Goal: Task Accomplishment & Management: Use online tool/utility

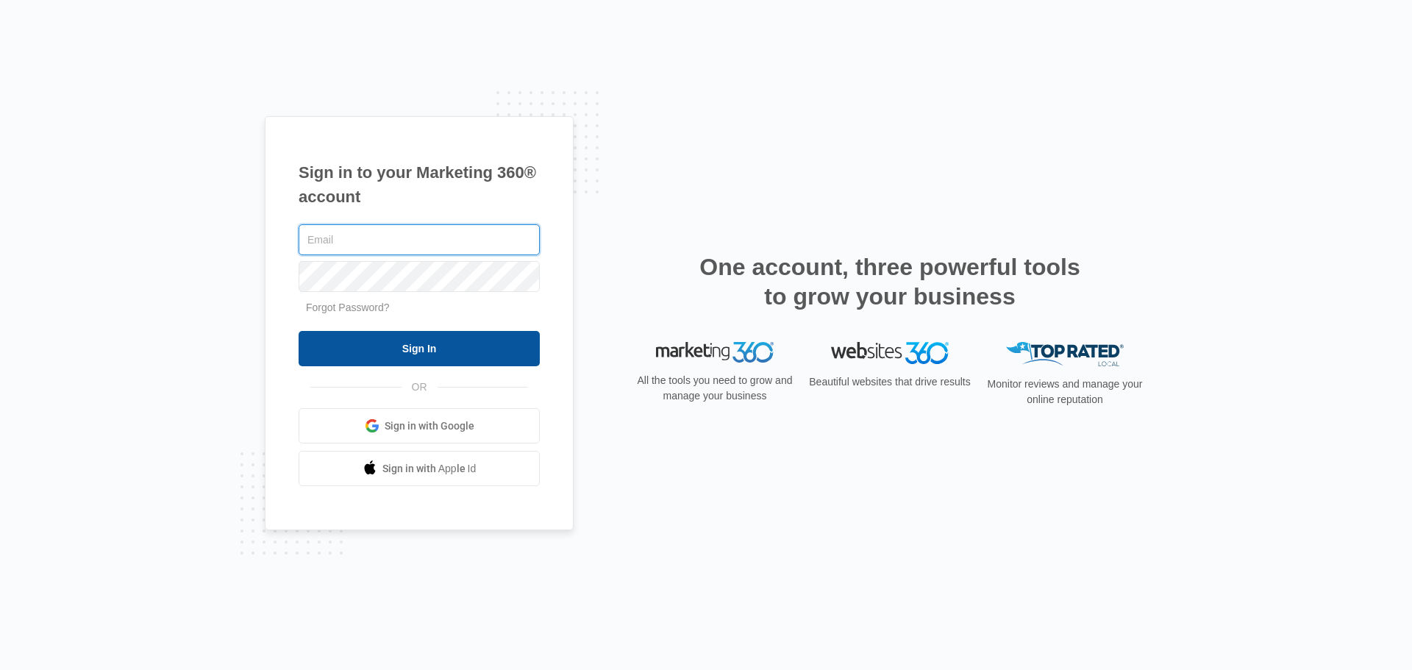
type input "mzuniga-quesnel@neurotucson.com"
click at [436, 347] on input "Sign In" at bounding box center [419, 348] width 241 height 35
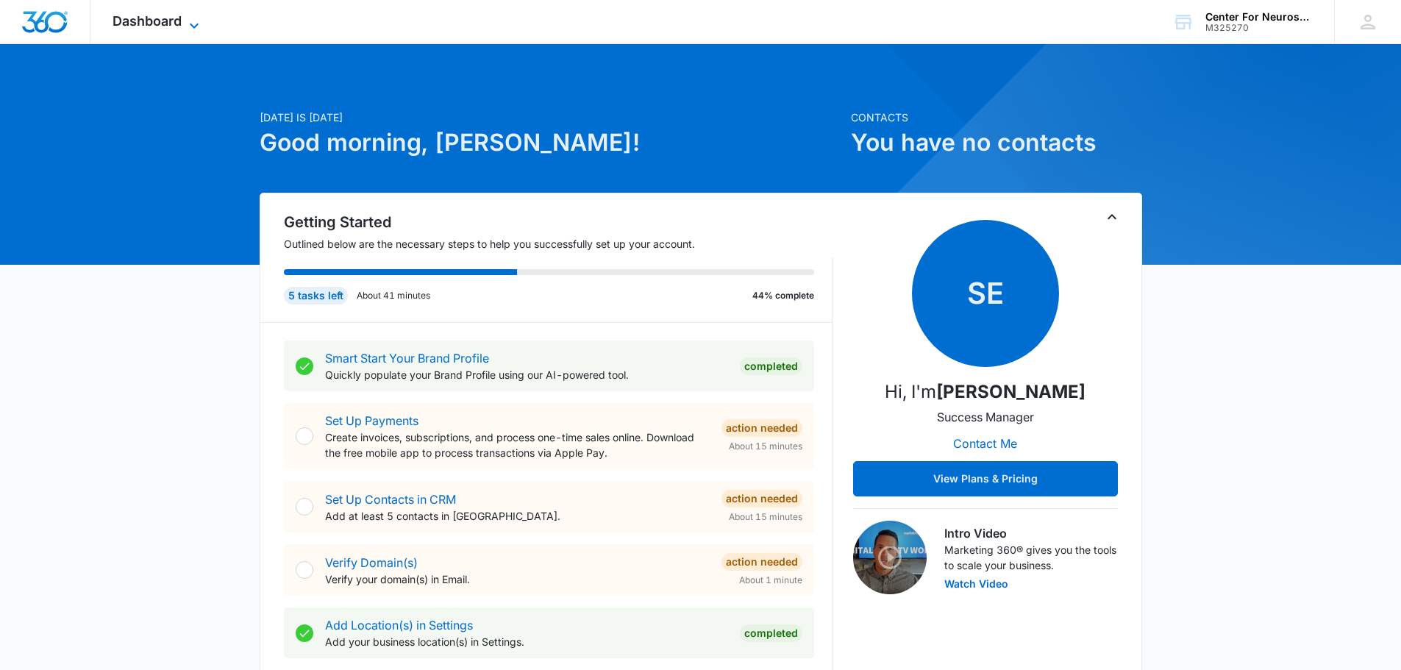
click at [187, 17] on icon at bounding box center [194, 26] width 18 height 18
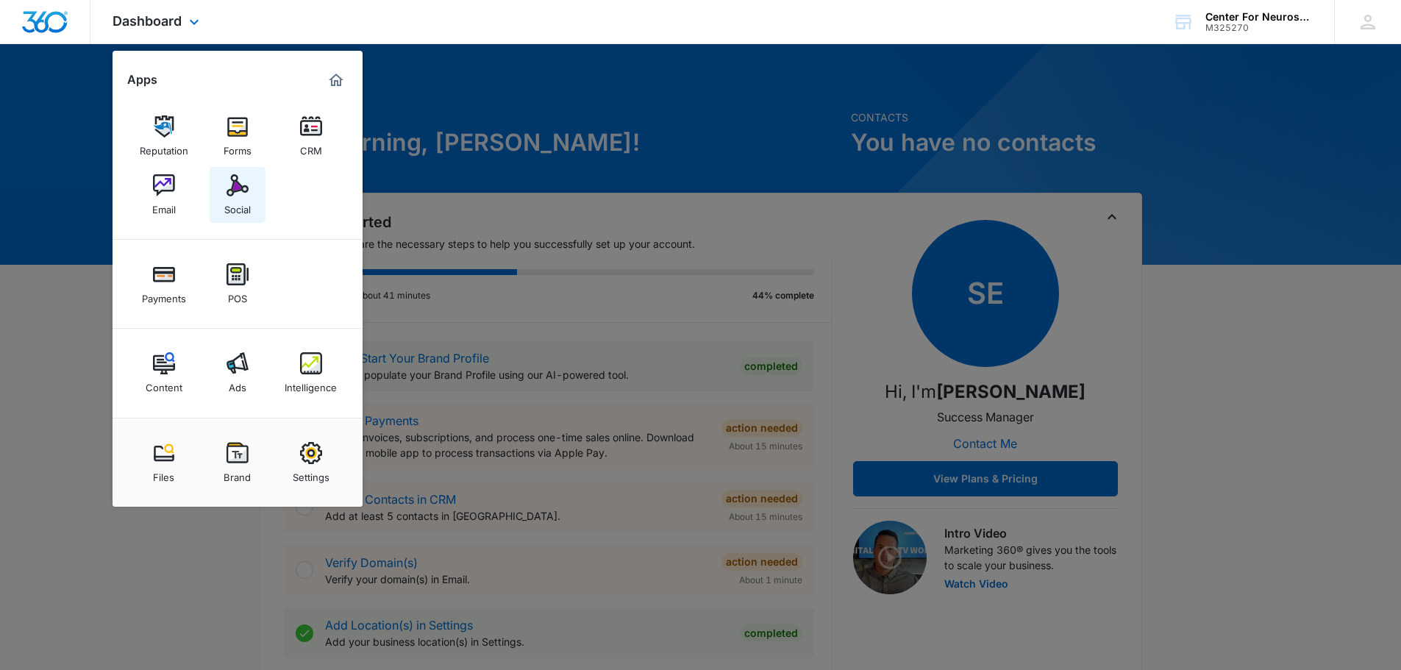
click at [237, 199] on div "Social" at bounding box center [237, 205] width 26 height 19
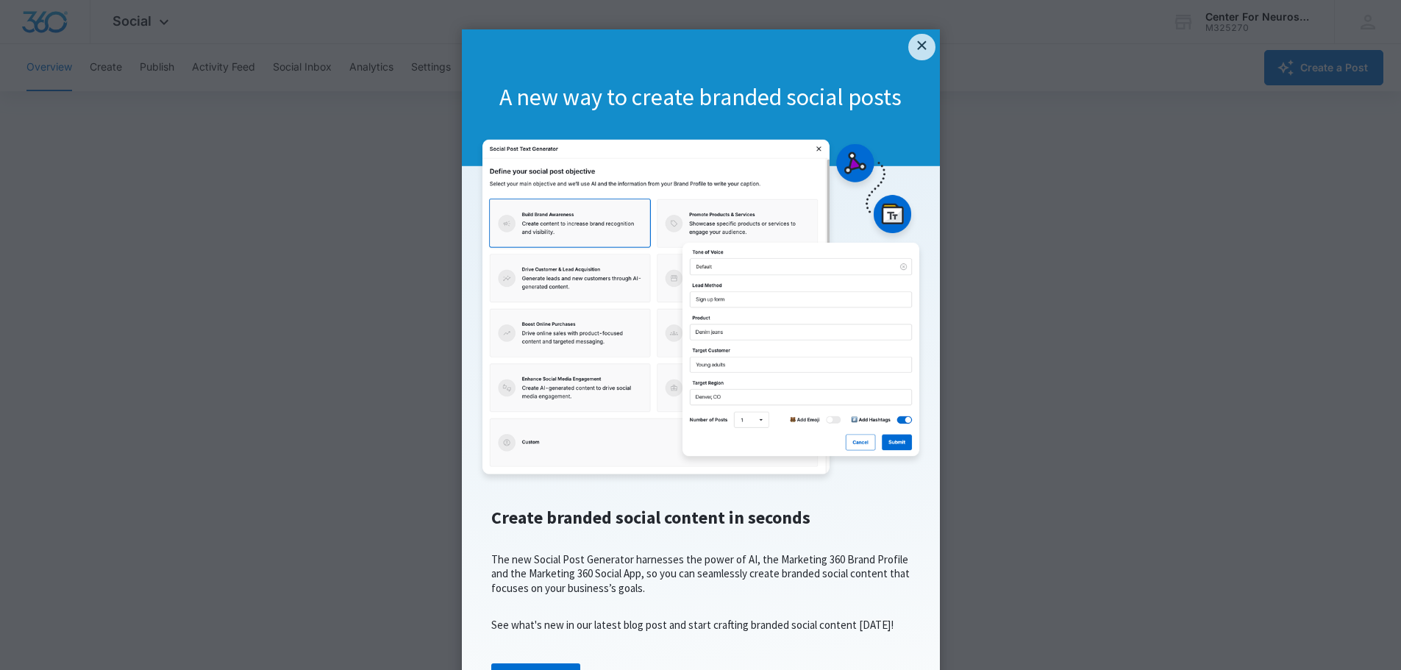
click at [916, 44] on link "×" at bounding box center [921, 47] width 26 height 26
